Goal: Task Accomplishment & Management: Manage account settings

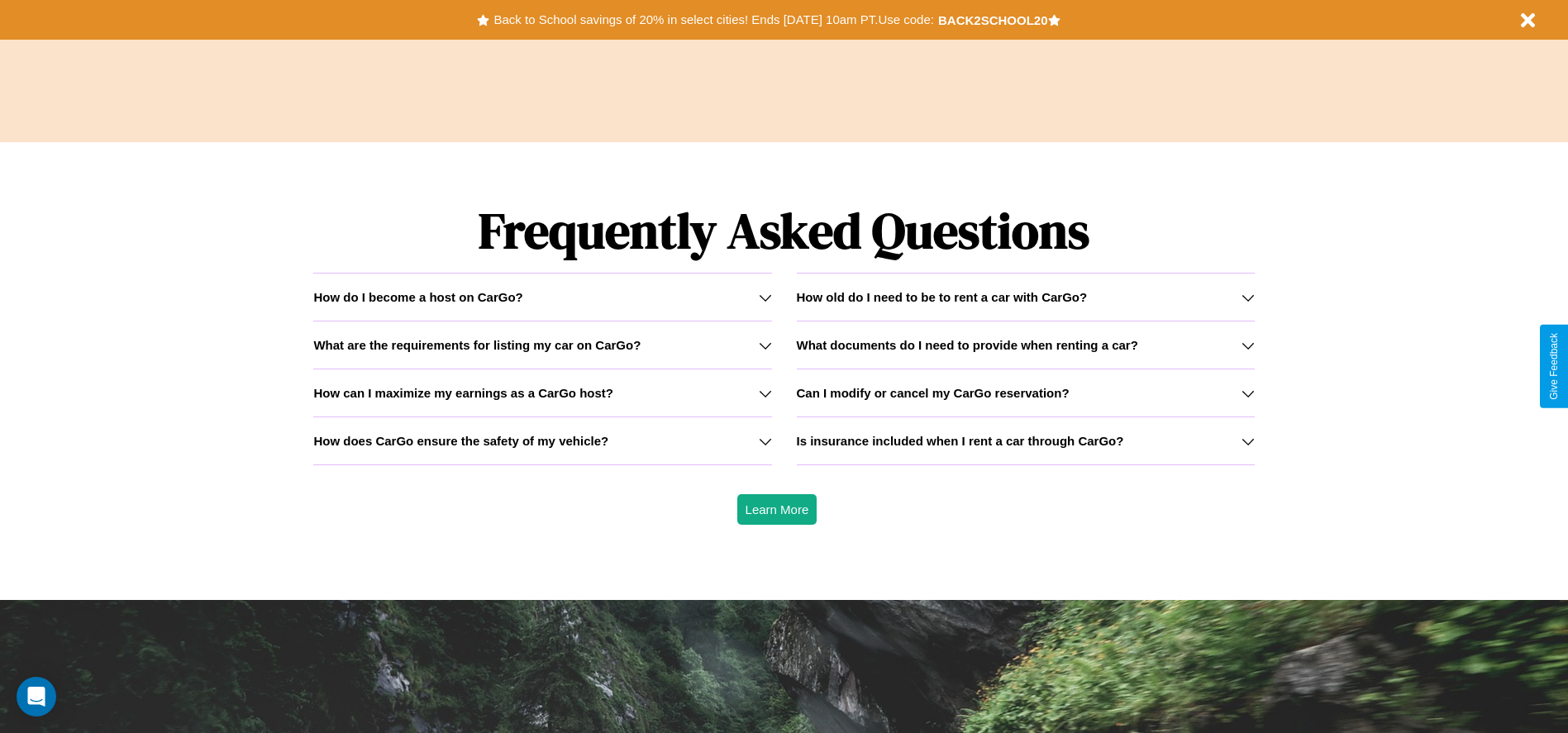
scroll to position [2373, 0]
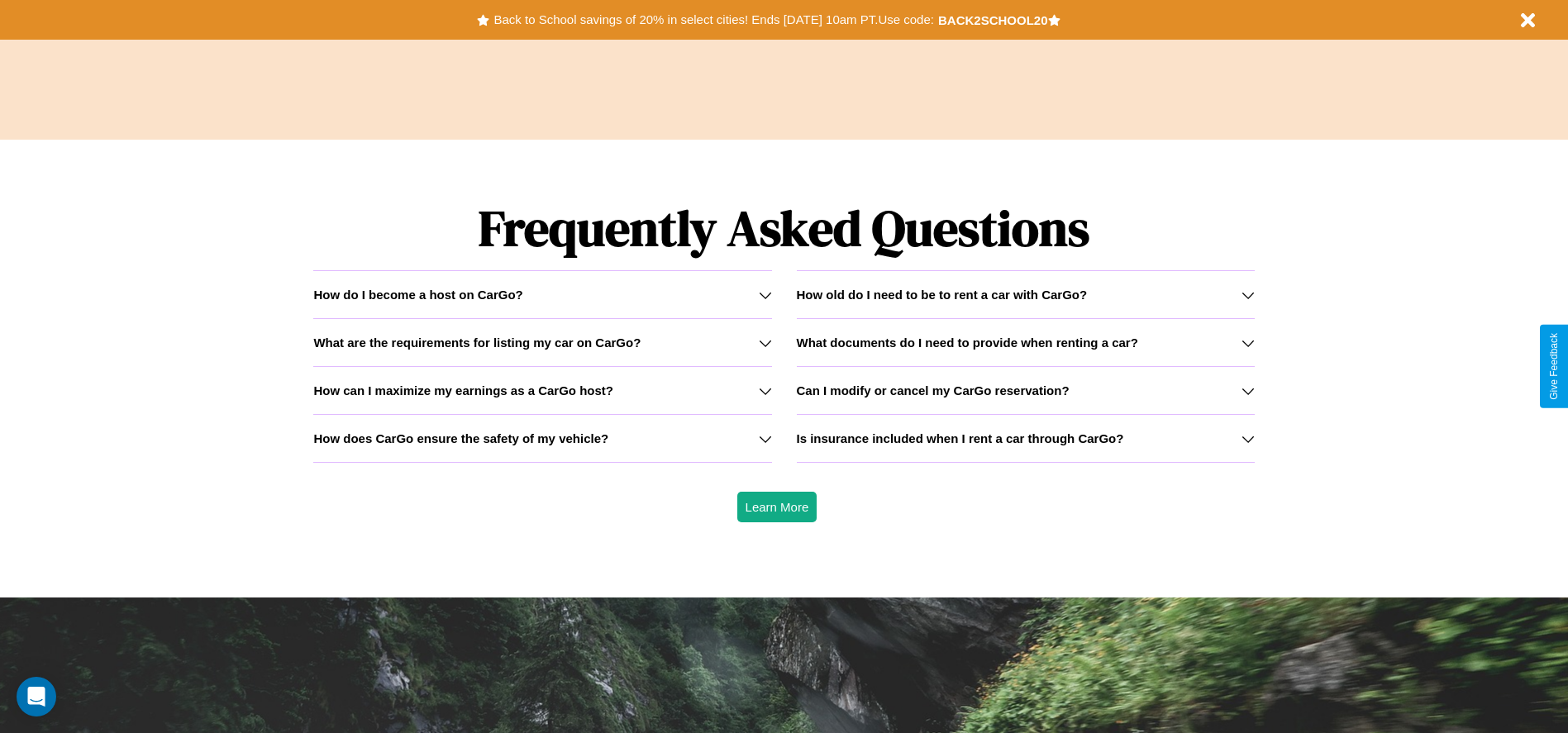
click at [1025, 439] on h3 "Is insurance included when I rent a car through CarGo?" at bounding box center [961, 439] width 327 height 14
click at [1247, 439] on icon at bounding box center [1248, 439] width 13 height 13
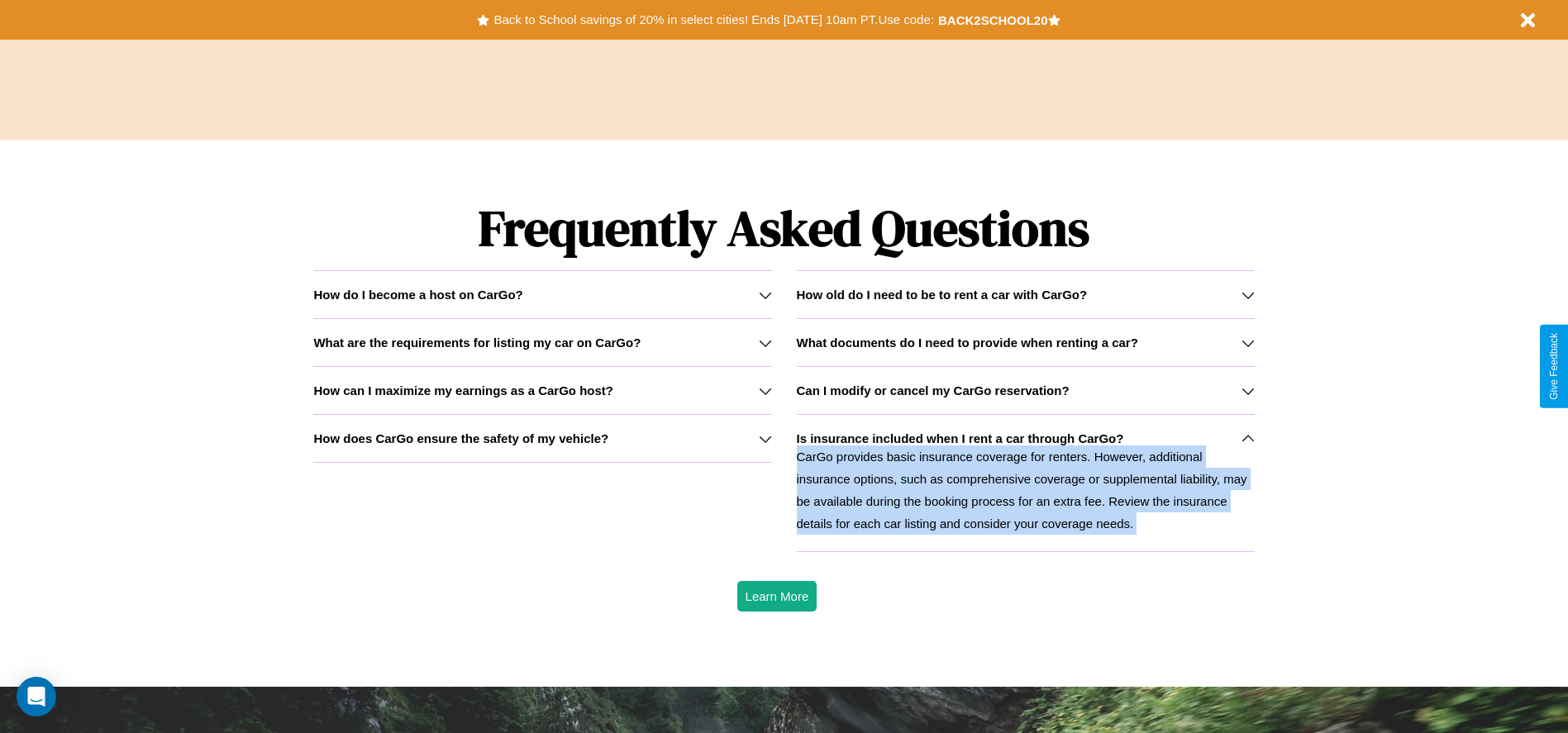
click at [1247, 439] on icon at bounding box center [1248, 439] width 13 height 13
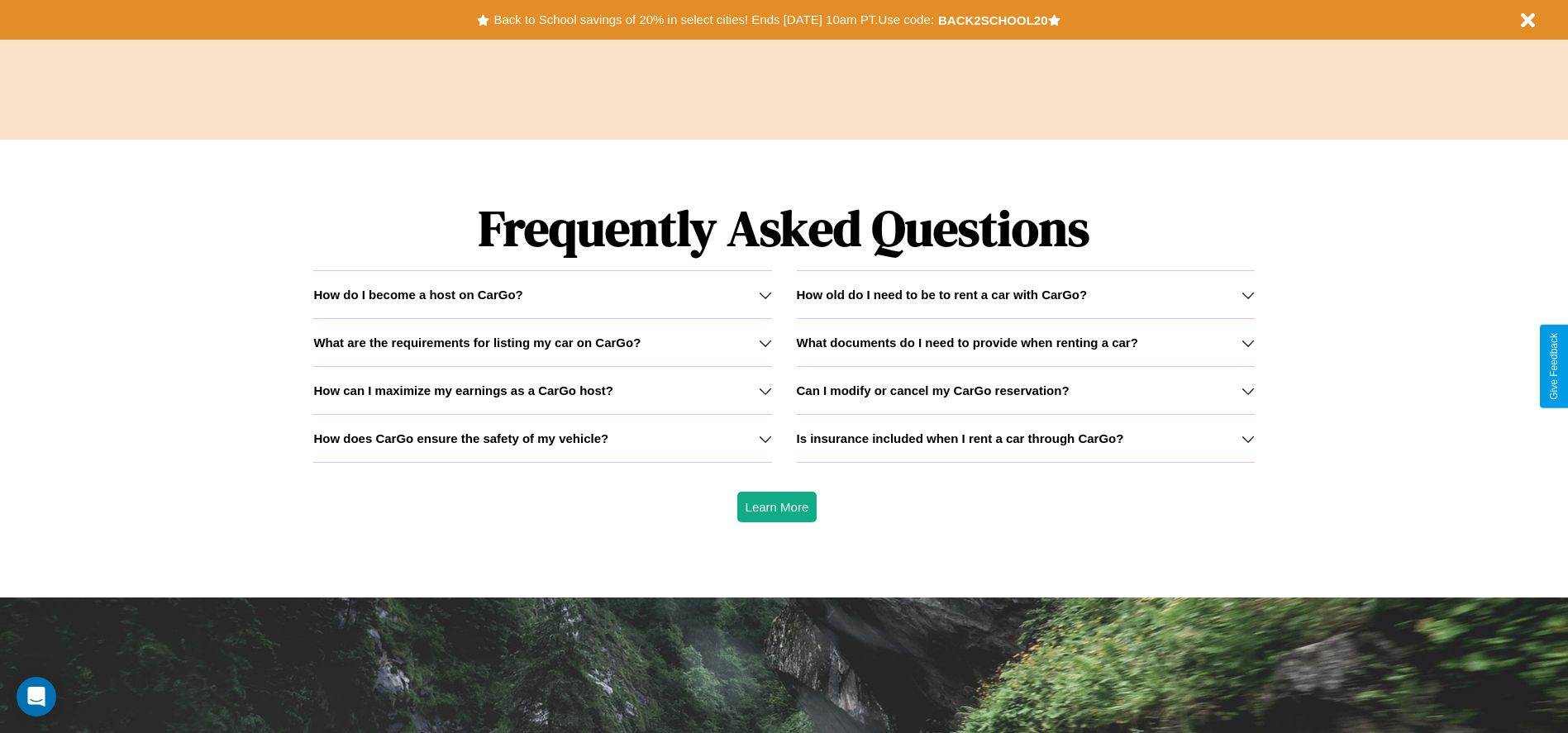
click at [765, 439] on icon at bounding box center [765, 439] width 13 height 13
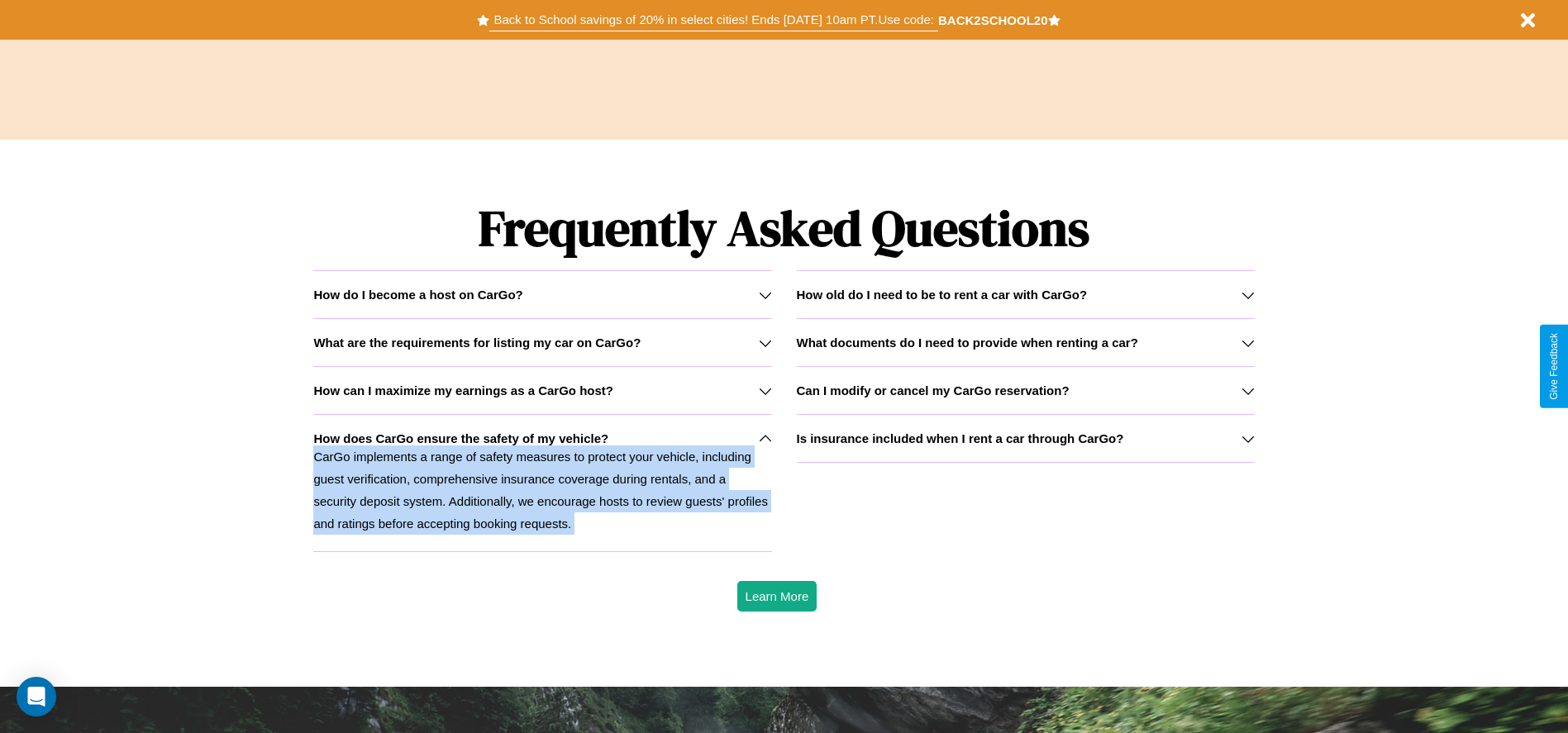
click at [713, 20] on button "Back to School savings of 20% in select cities! Ends [DATE] 10am PT. Use code:" at bounding box center [713, 20] width 448 height 23
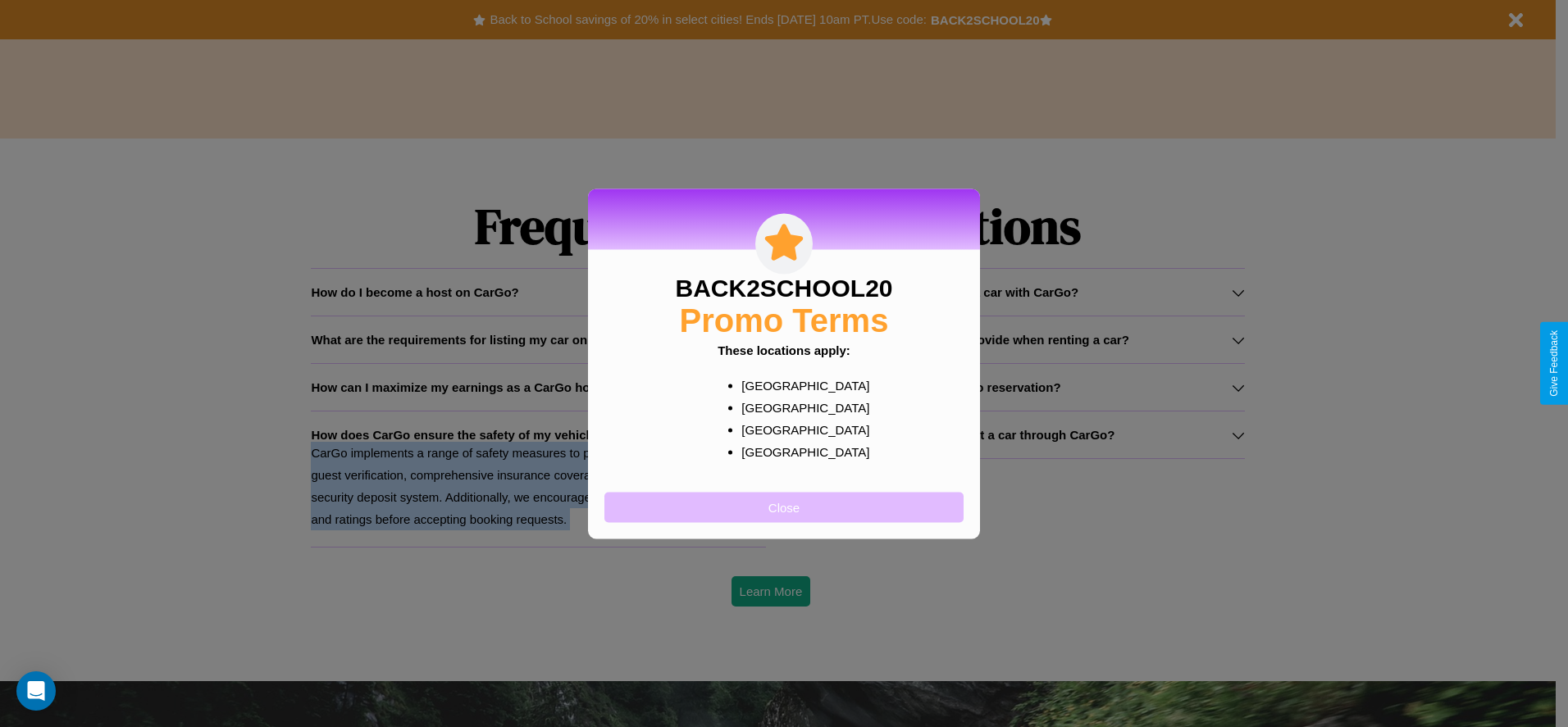
click at [784, 507] on button "Close" at bounding box center [784, 507] width 360 height 30
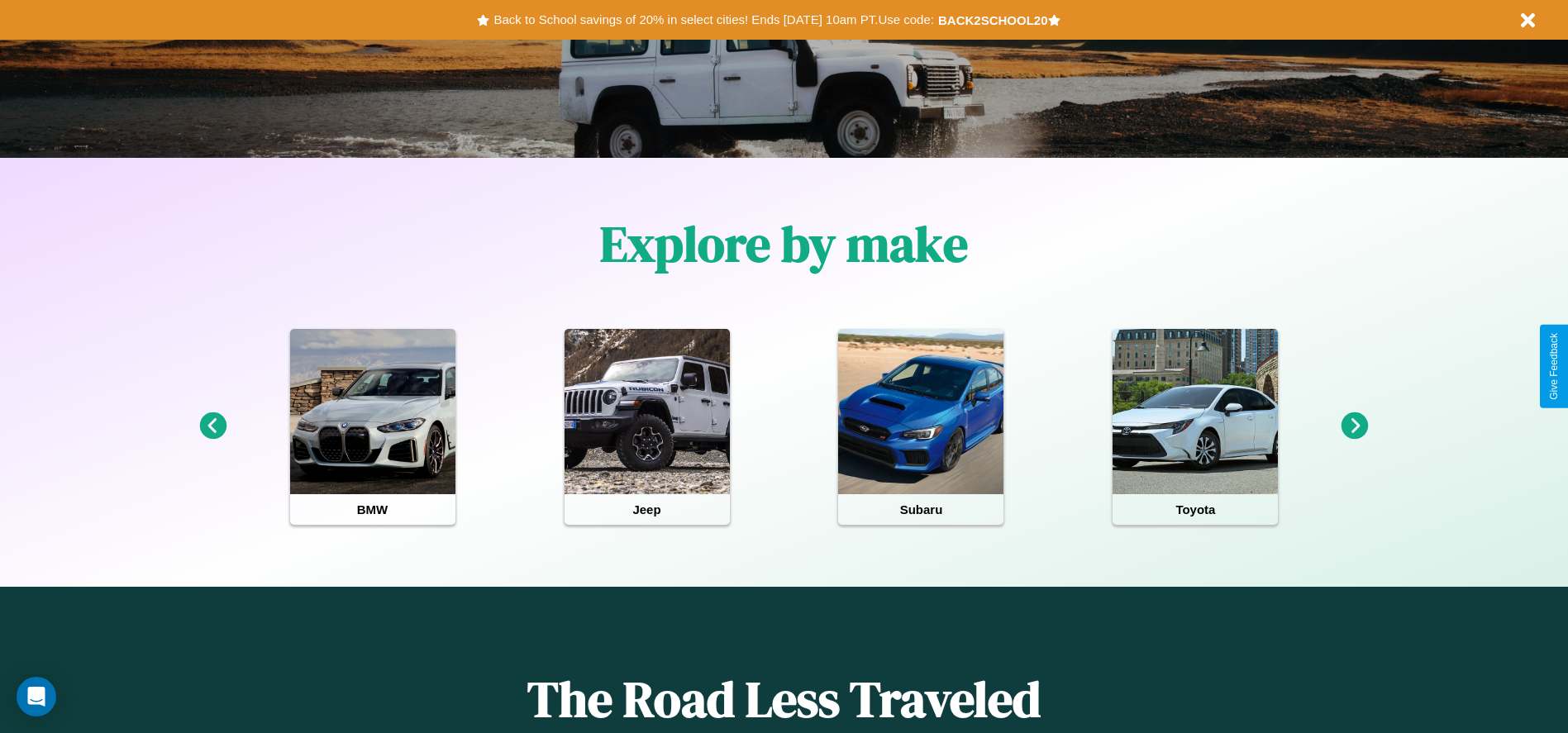
scroll to position [0, 0]
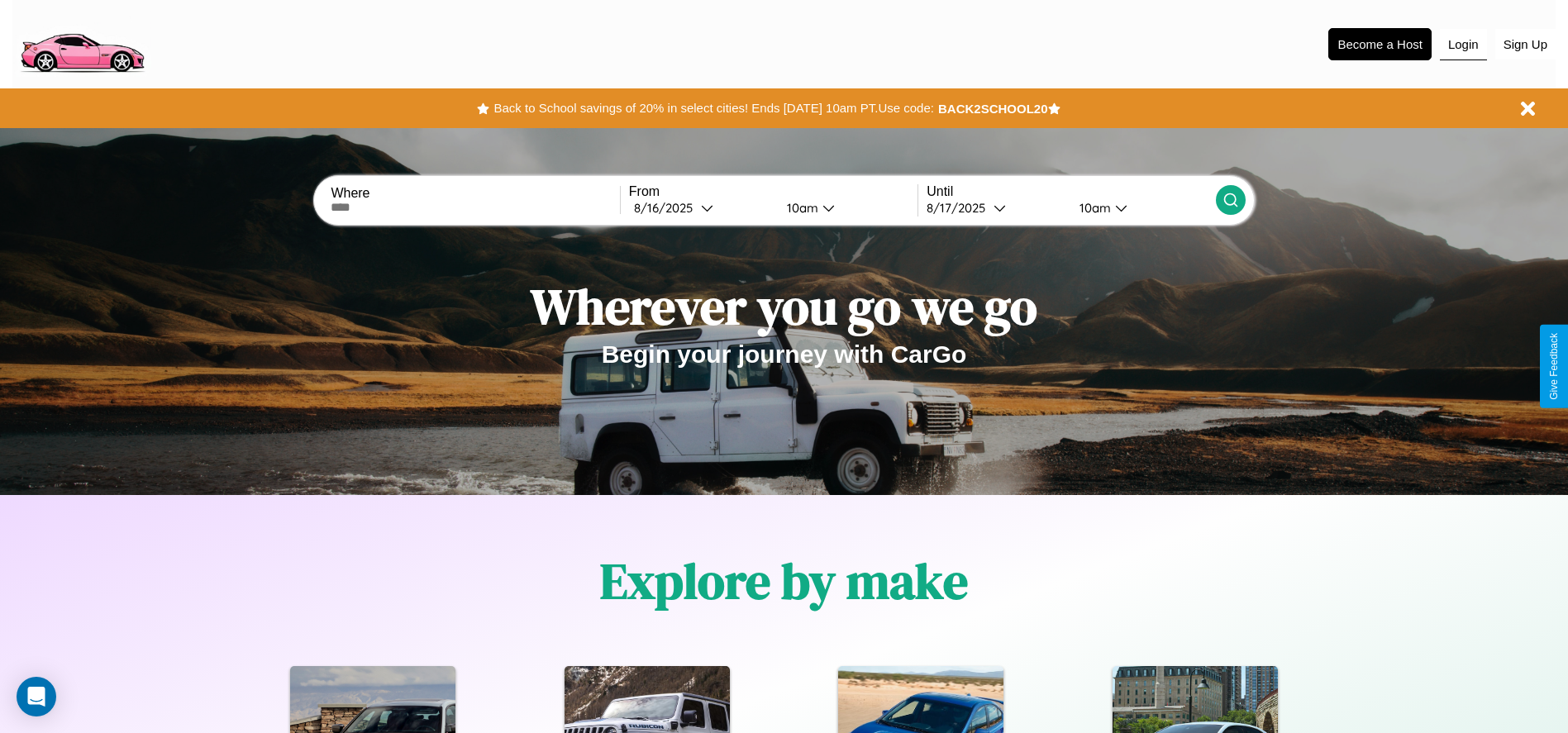
click at [1462, 44] on button "Login" at bounding box center [1462, 44] width 47 height 31
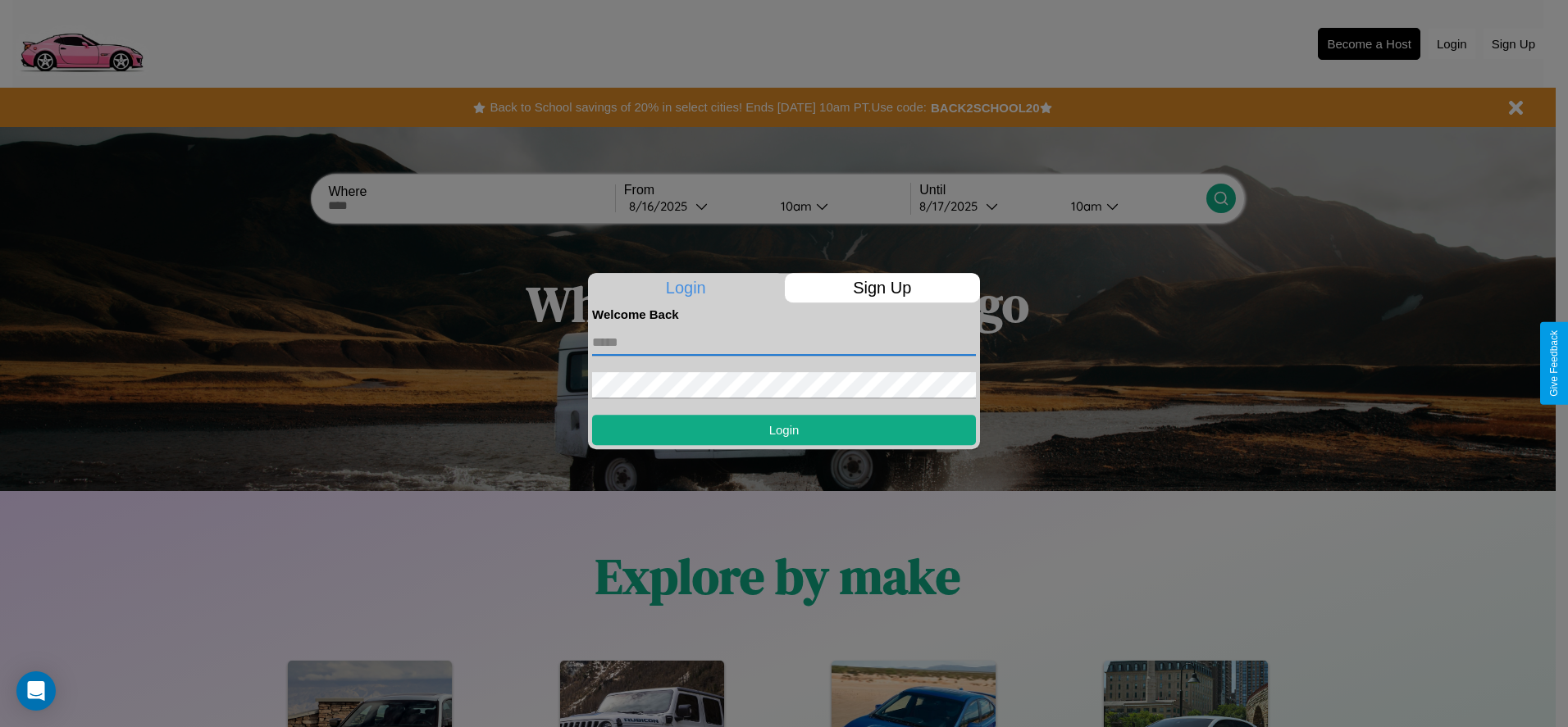
click at [784, 342] on input "text" at bounding box center [784, 343] width 384 height 27
type input "**********"
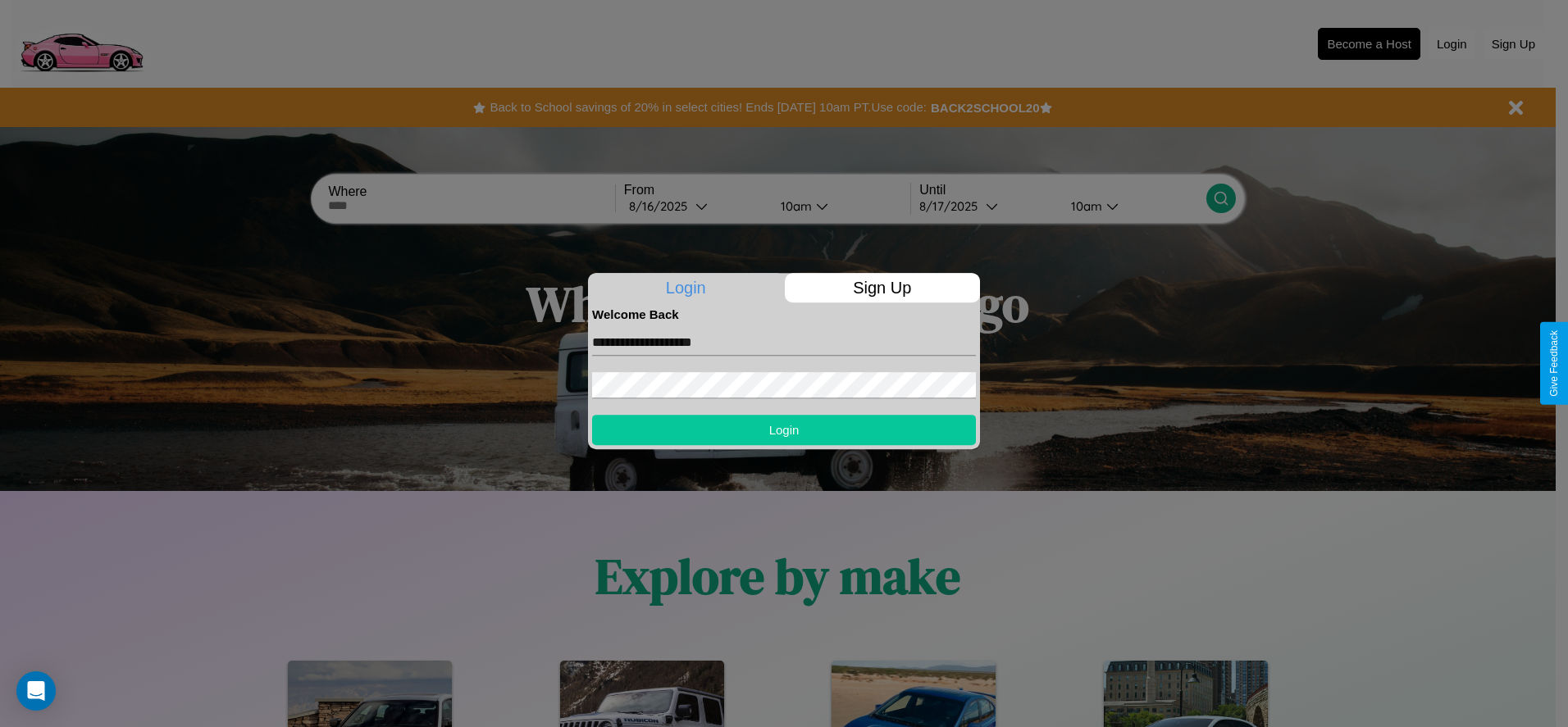
click at [784, 430] on button "Login" at bounding box center [784, 430] width 384 height 30
